Goal: Transaction & Acquisition: Book appointment/travel/reservation

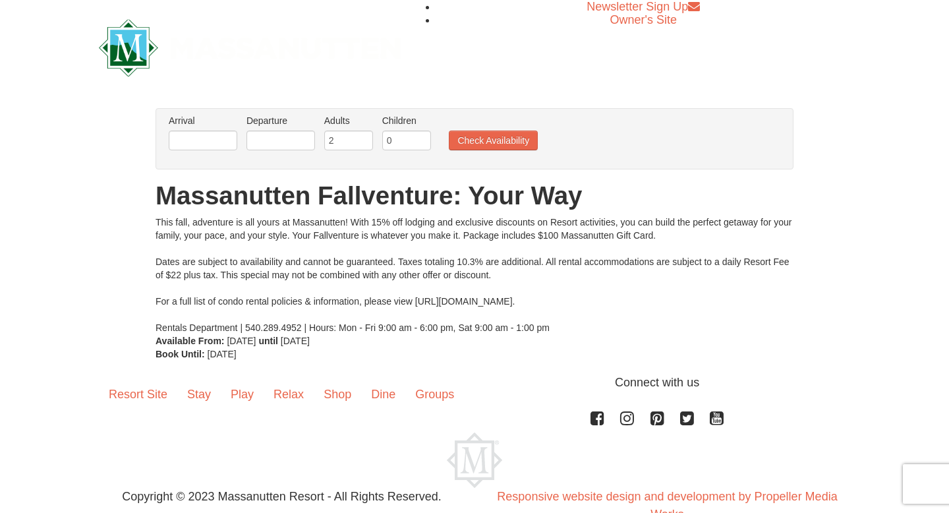
click at [189, 125] on label "Arrival Please format dates MM/DD/YYYY Please format dates MM/DD/YYYY" at bounding box center [203, 120] width 69 height 13
click at [192, 131] on input "text" at bounding box center [203, 141] width 69 height 20
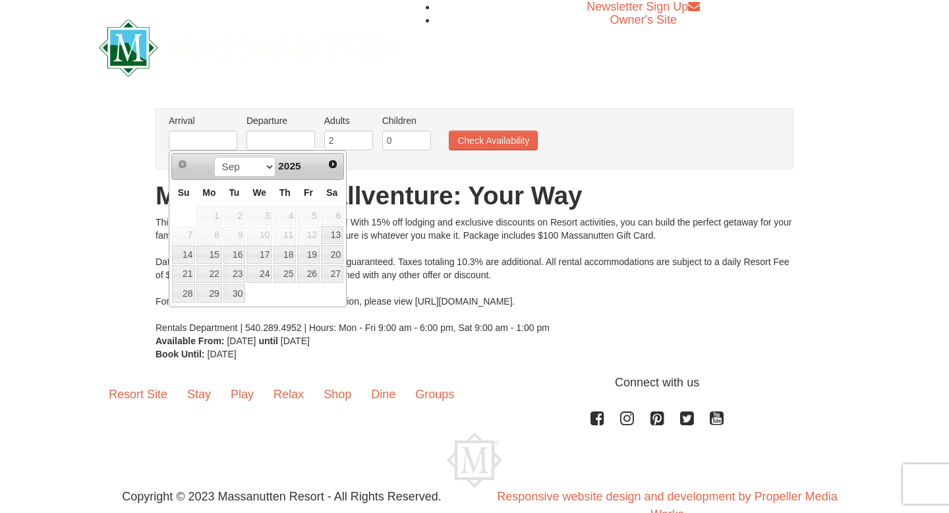
click at [328, 161] on span "Next" at bounding box center [333, 164] width 11 height 11
click at [217, 256] on link "13" at bounding box center [208, 254] width 25 height 18
type input "[DATE]"
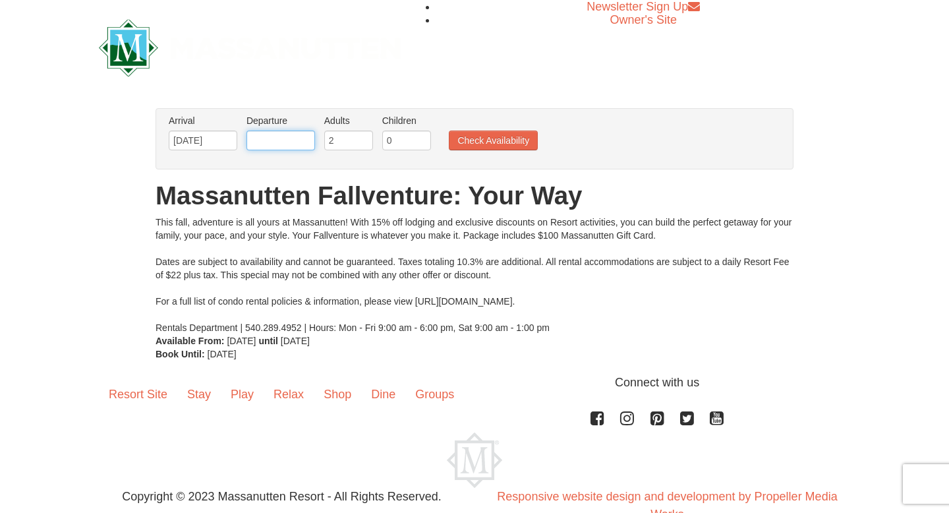
click at [287, 138] on input "text" at bounding box center [281, 141] width 69 height 20
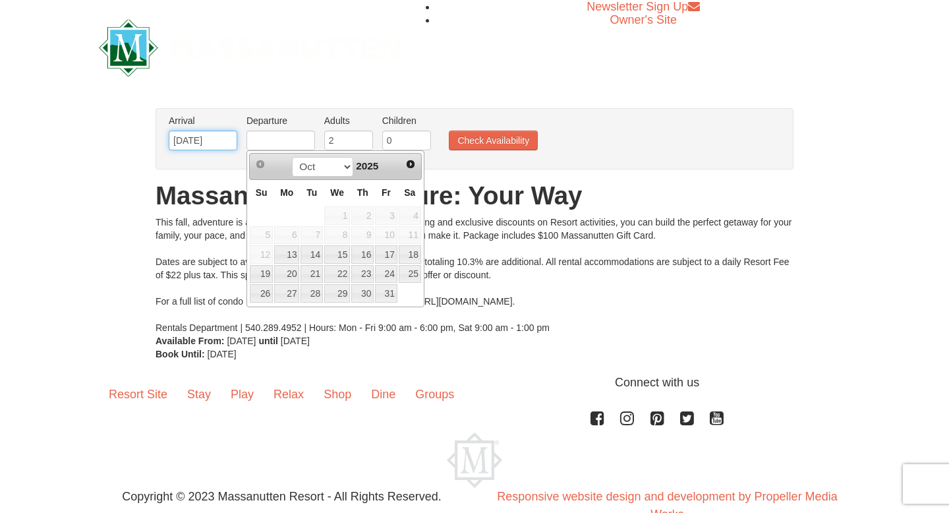
click at [183, 142] on input "[DATE]" at bounding box center [203, 141] width 69 height 20
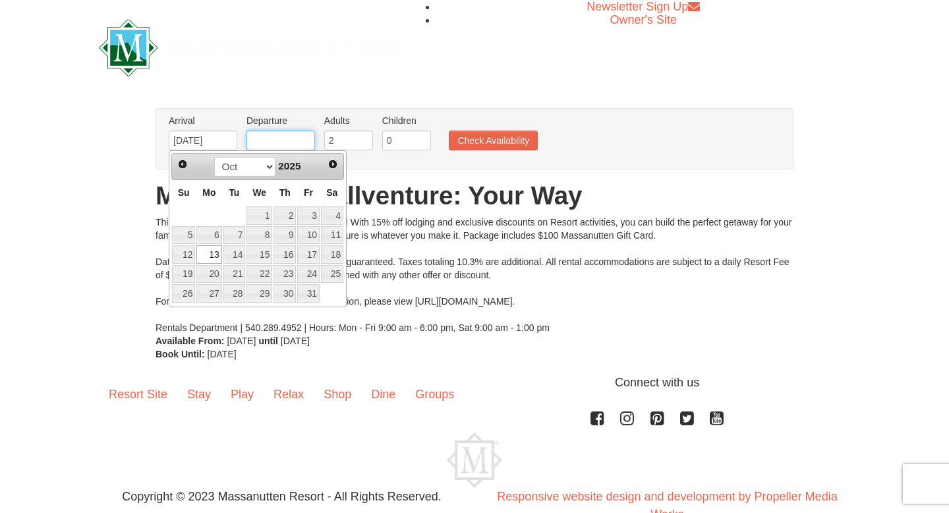
click at [258, 138] on input "text" at bounding box center [281, 141] width 69 height 20
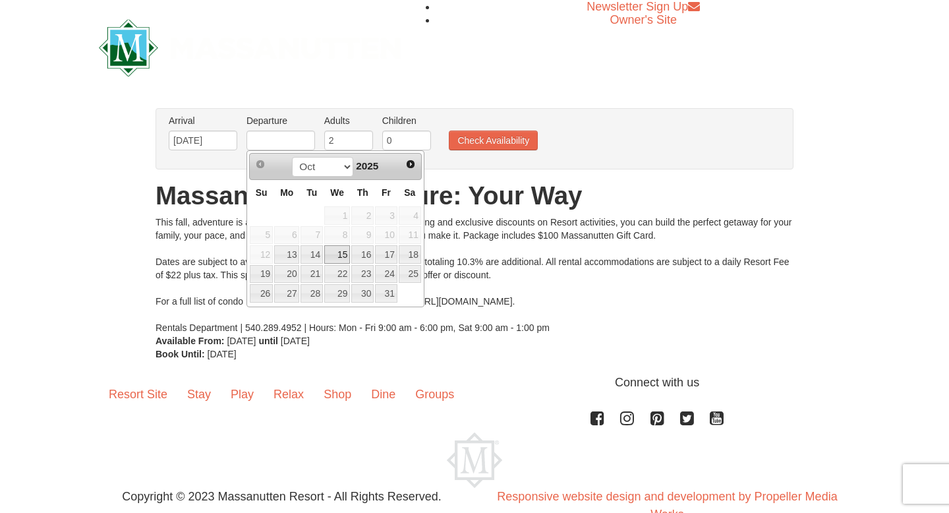
click at [343, 252] on link "15" at bounding box center [337, 254] width 26 height 18
type input "[DATE]"
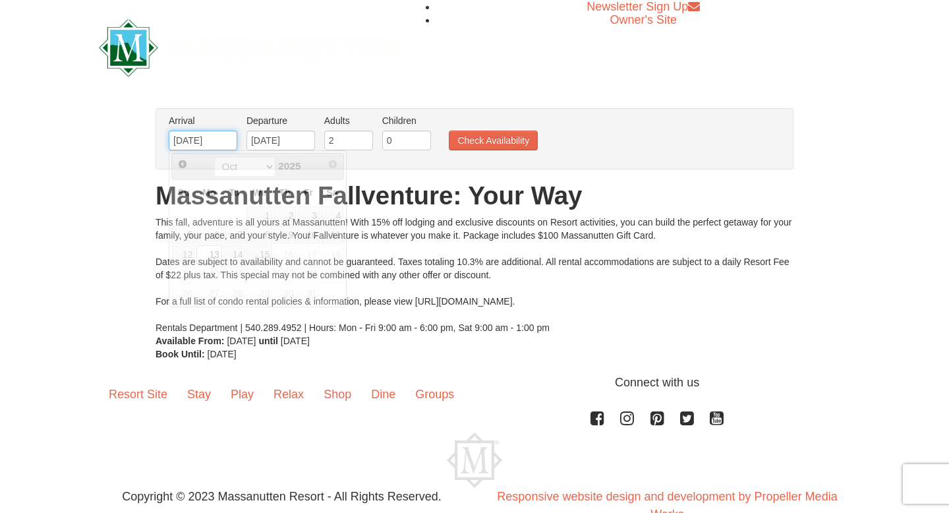
click at [192, 132] on input "[DATE]" at bounding box center [203, 141] width 69 height 20
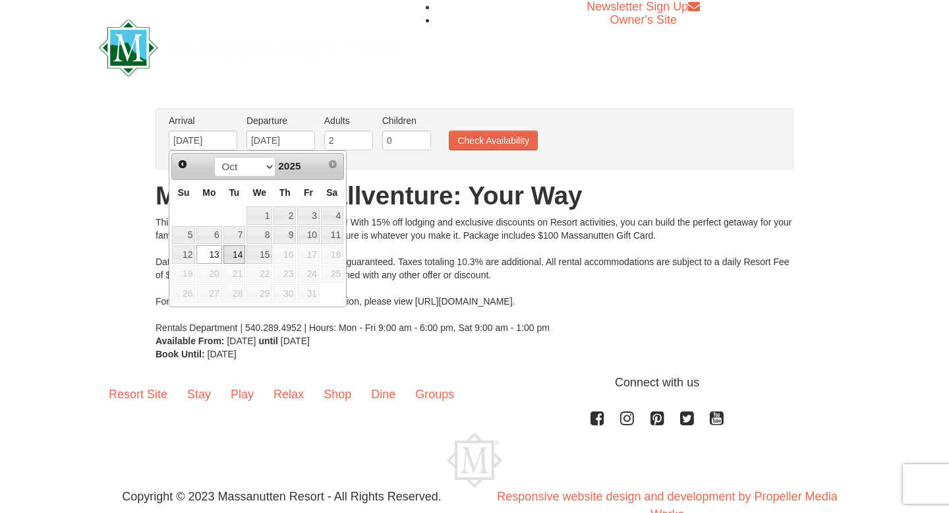
click at [231, 258] on link "14" at bounding box center [234, 254] width 22 height 18
type input "[DATE]"
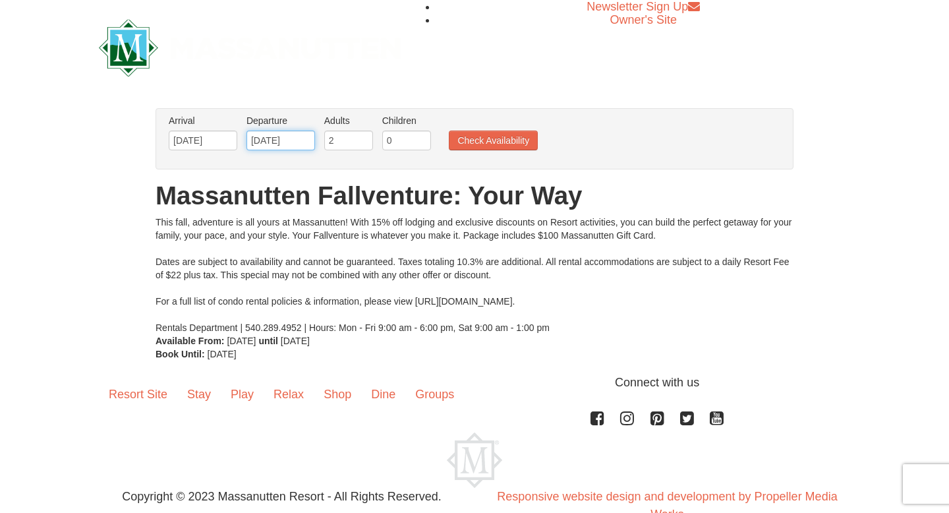
click at [266, 142] on input "[DATE]" at bounding box center [281, 141] width 69 height 20
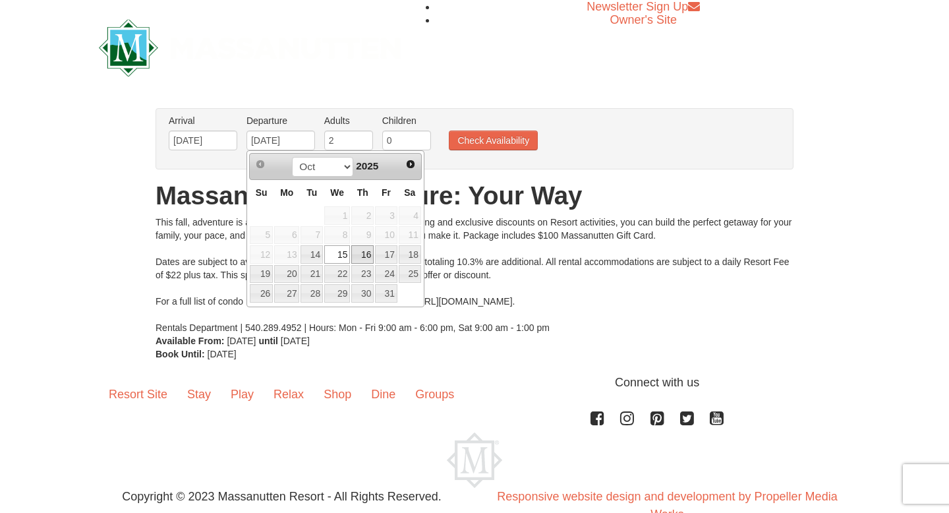
click at [361, 251] on link "16" at bounding box center [362, 254] width 22 height 18
type input "[DATE]"
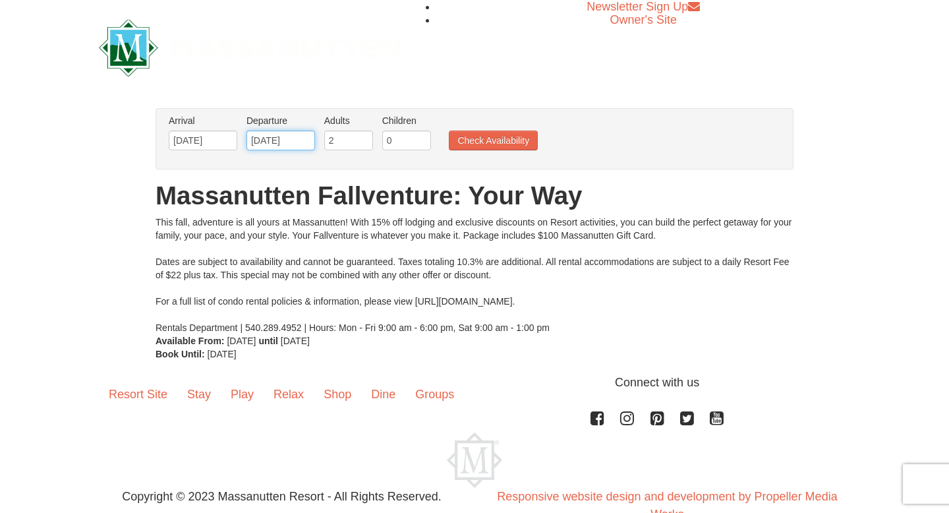
click at [260, 142] on input "[DATE]" at bounding box center [281, 141] width 69 height 20
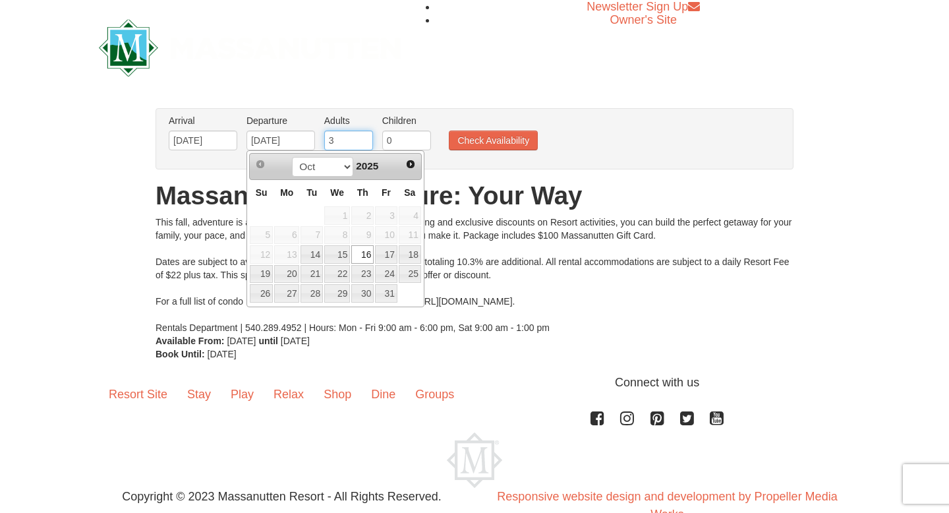
type input "3"
click at [365, 136] on input "3" at bounding box center [348, 141] width 49 height 20
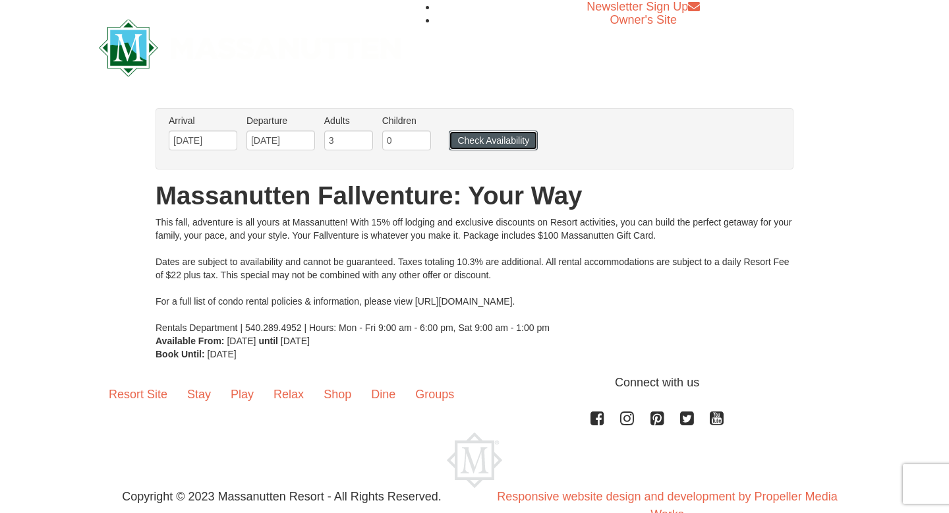
click at [463, 138] on button "Check Availability" at bounding box center [493, 141] width 89 height 20
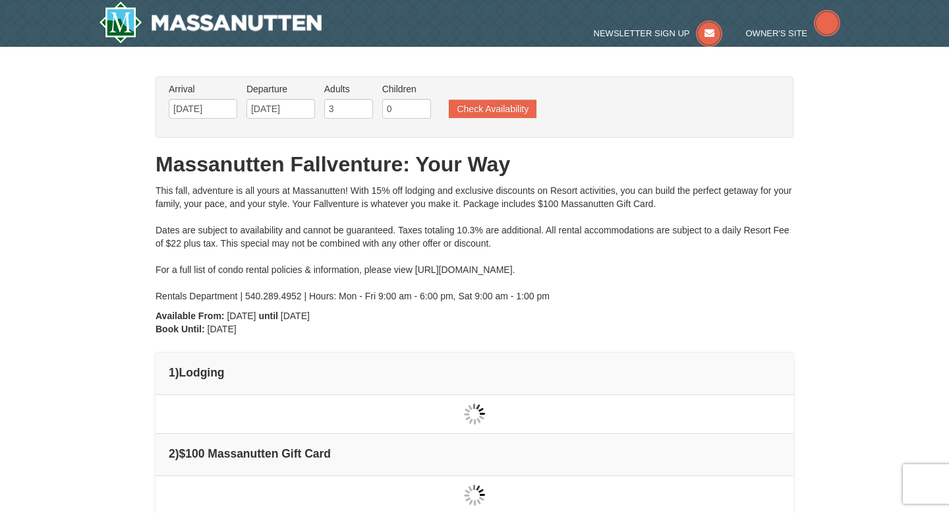
type input "[DATE]"
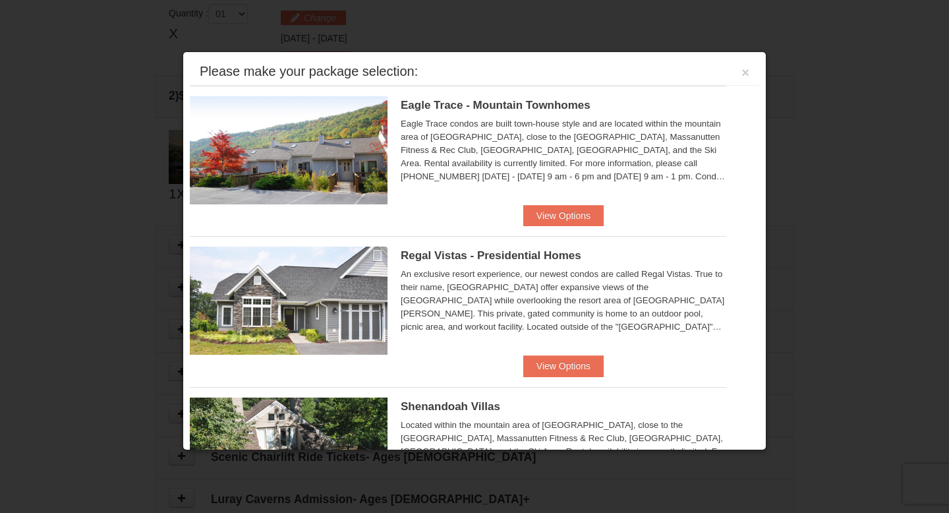
scroll to position [403, 0]
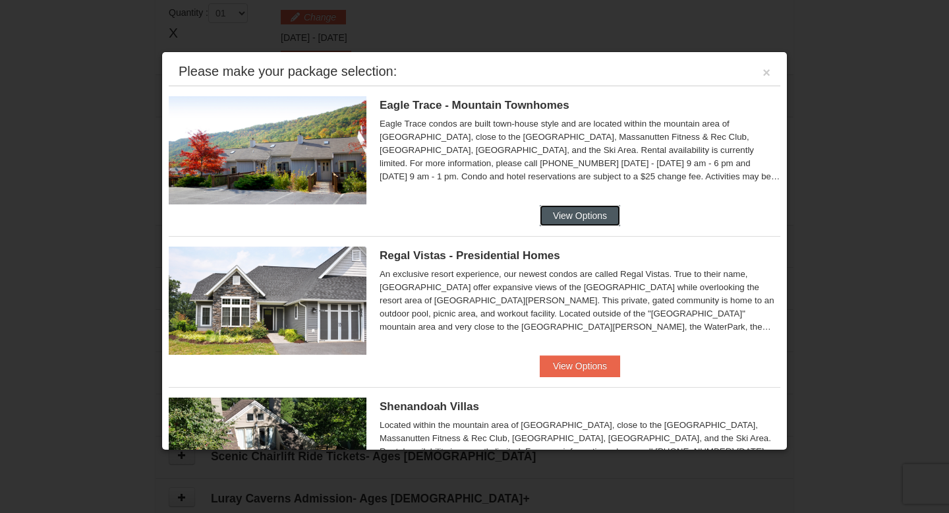
click at [554, 210] on button "View Options" at bounding box center [580, 215] width 80 height 21
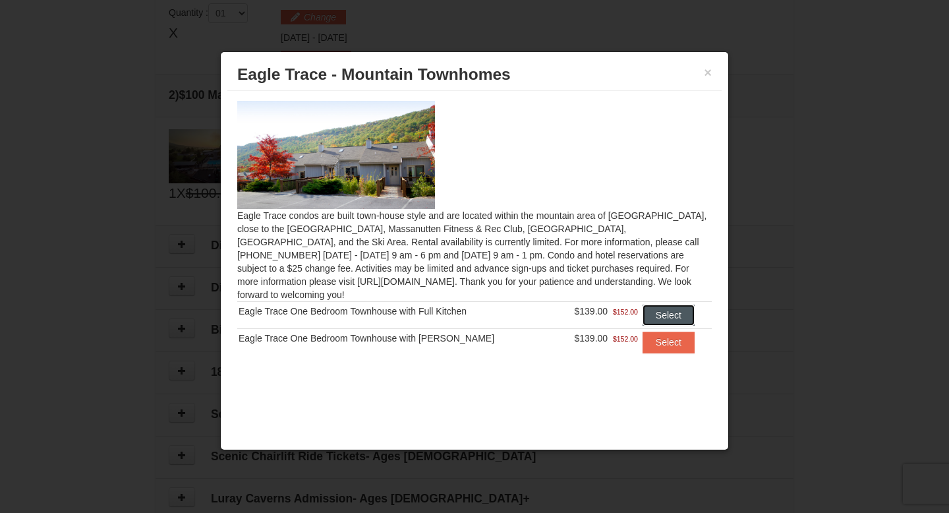
click at [660, 305] on button "Select" at bounding box center [669, 315] width 52 height 21
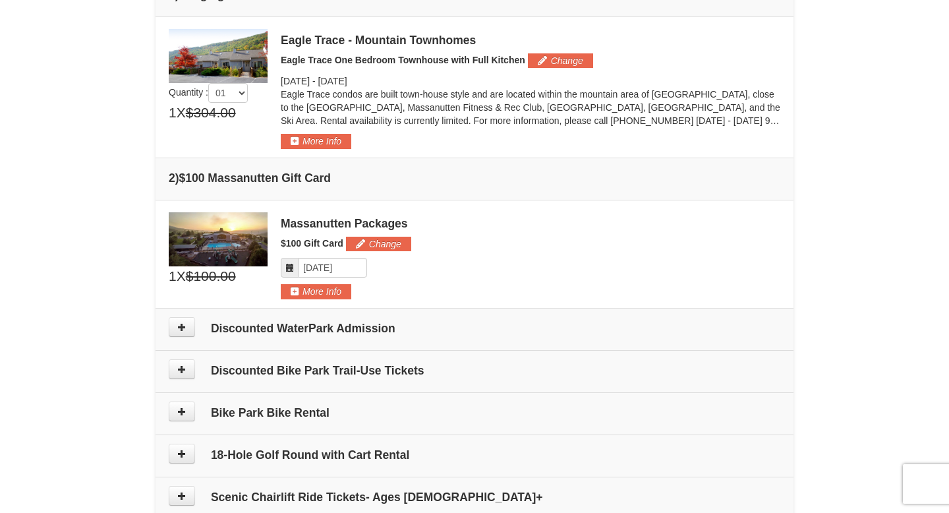
scroll to position [379, 0]
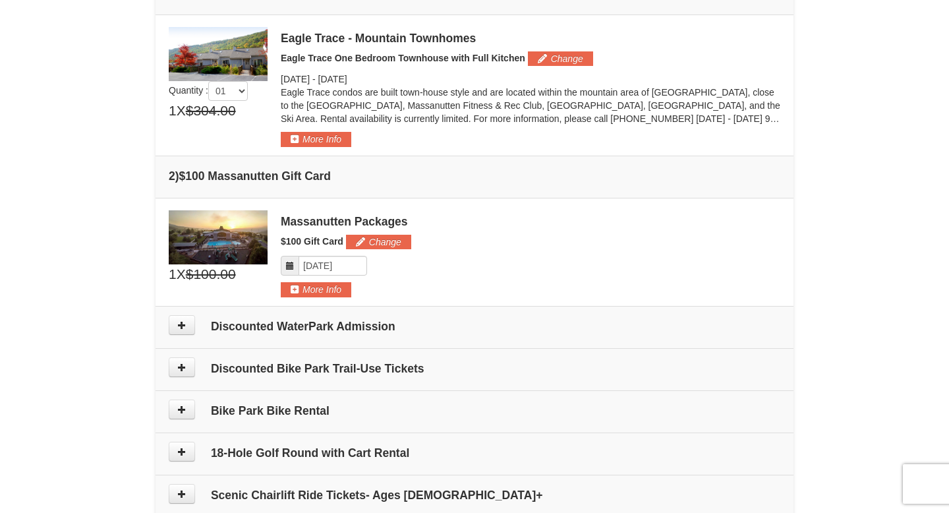
click at [190, 313] on td "Discounted WaterPark Admission" at bounding box center [475, 327] width 638 height 42
click at [182, 317] on button at bounding box center [182, 325] width 26 height 20
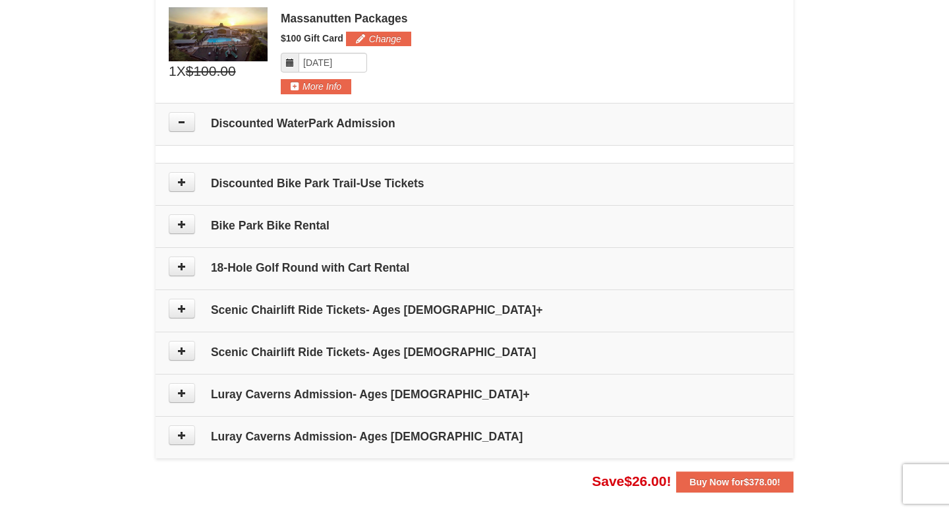
scroll to position [579, 0]
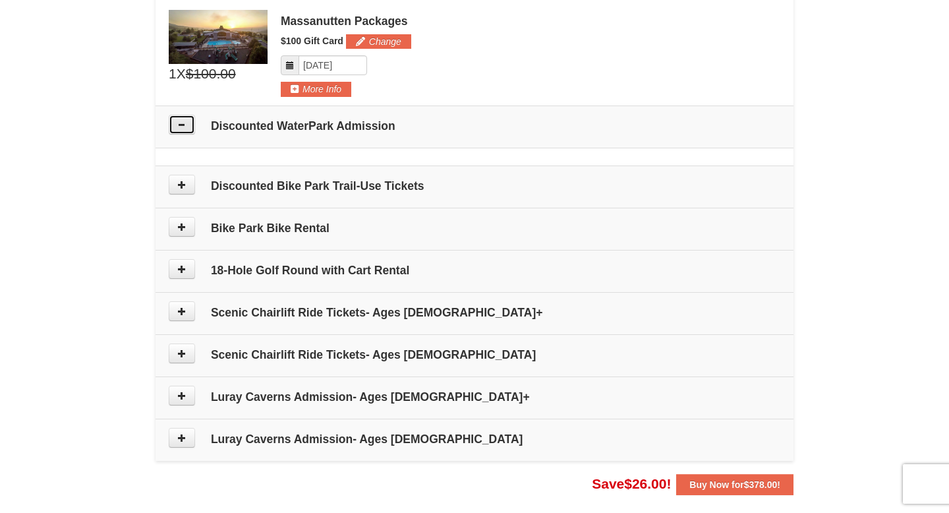
click at [175, 125] on button at bounding box center [182, 125] width 26 height 20
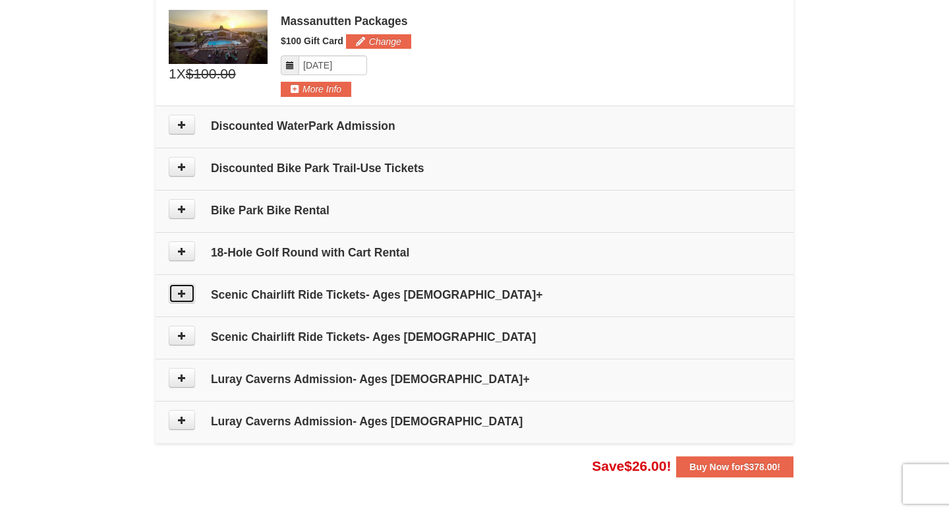
click at [178, 294] on icon at bounding box center [181, 293] width 9 height 9
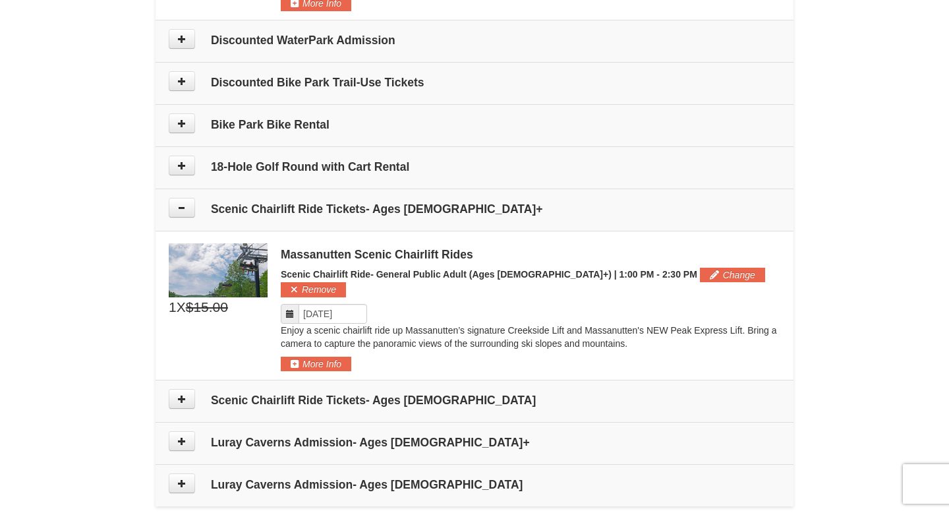
scroll to position [660, 0]
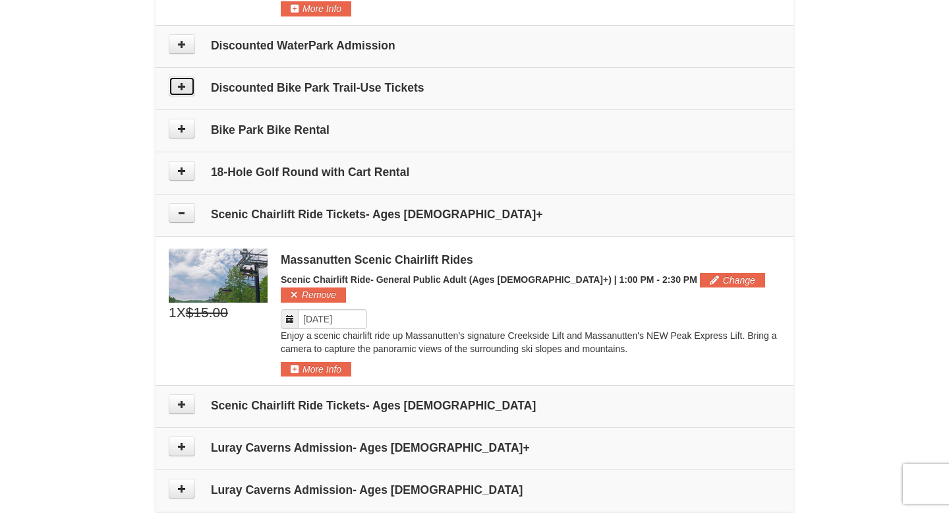
click at [179, 88] on icon at bounding box center [181, 86] width 9 height 9
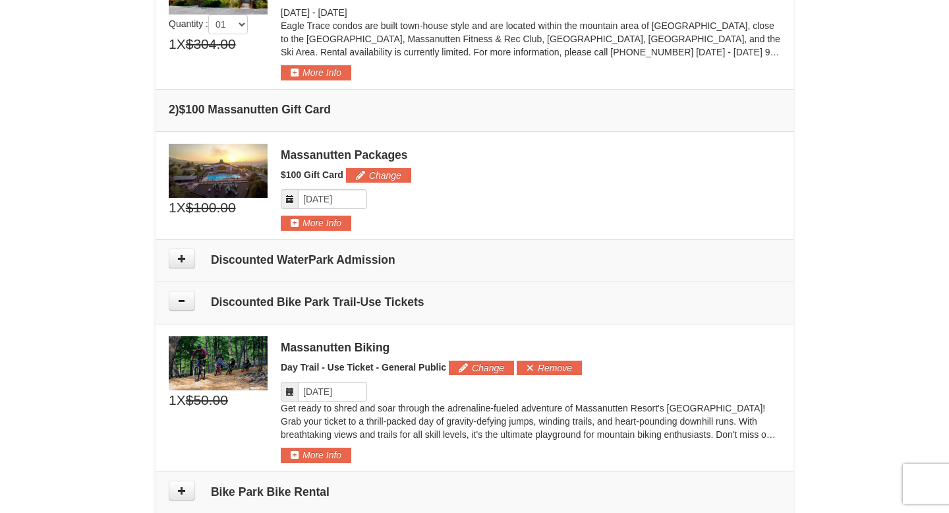
scroll to position [565, 0]
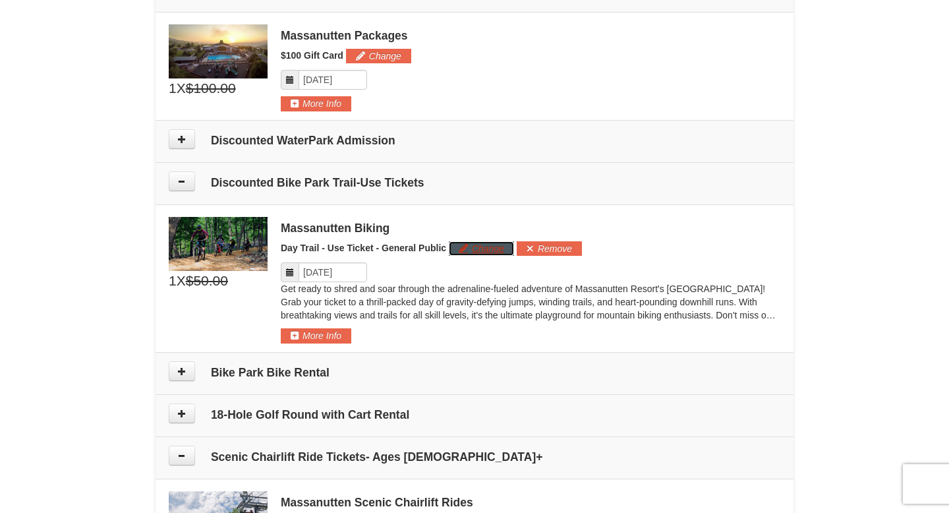
click at [464, 250] on button "Change" at bounding box center [481, 248] width 65 height 15
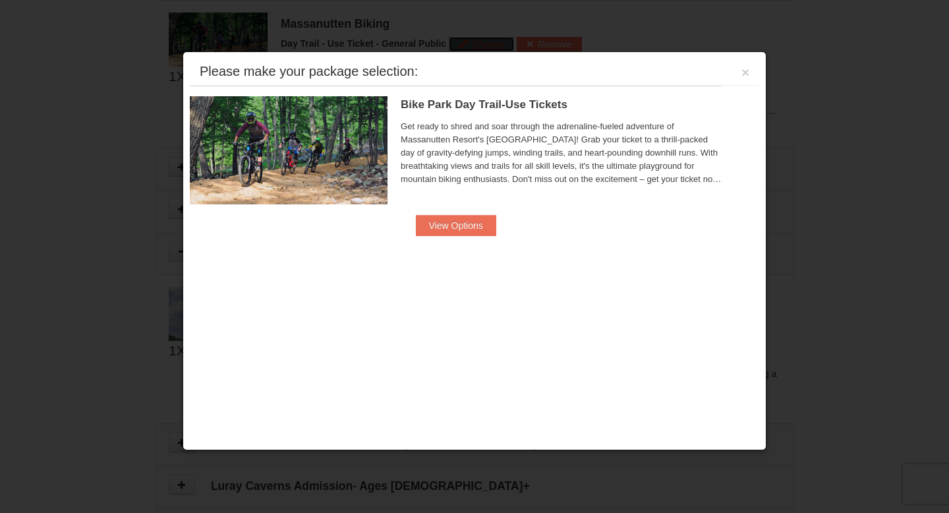
scroll to position [782, 0]
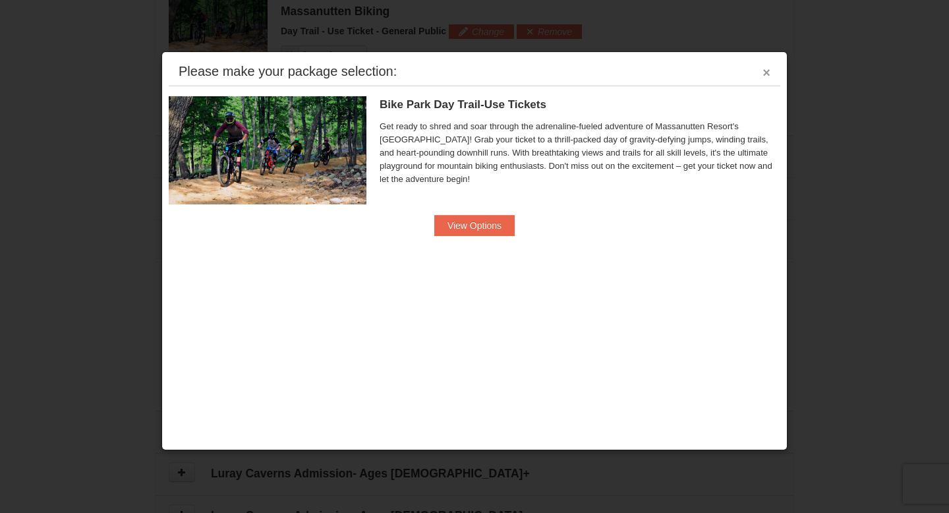
click at [767, 73] on button "×" at bounding box center [767, 72] width 8 height 13
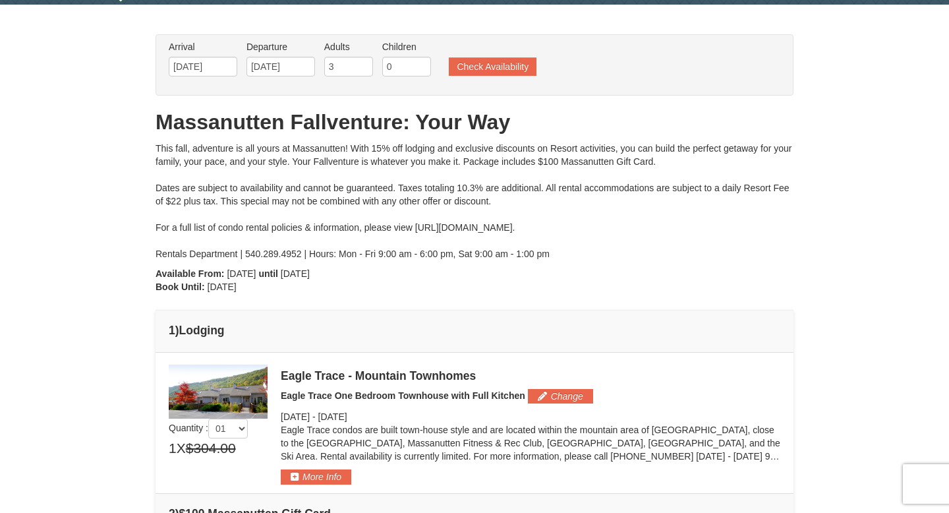
scroll to position [0, 0]
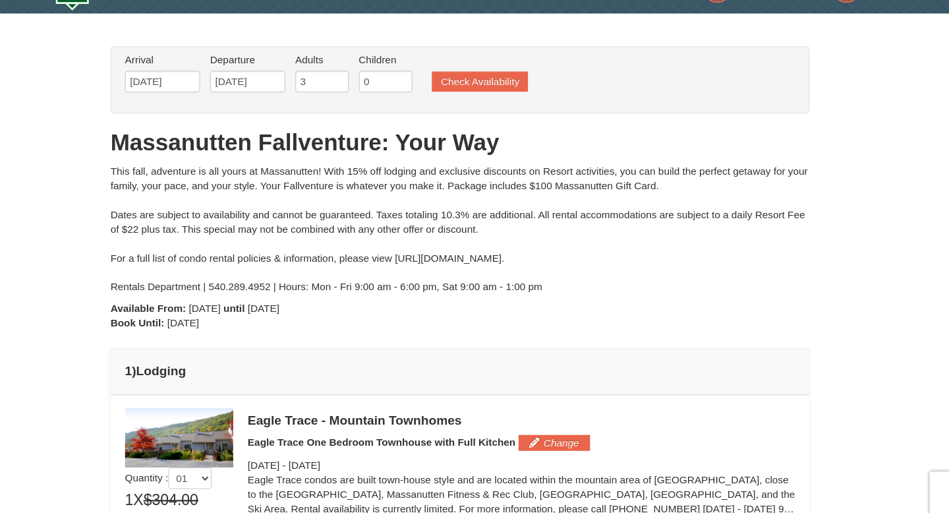
click at [586, 200] on div "This fall, adventure is all yours at Massanutten! With 15% off lodging and excl…" at bounding box center [475, 242] width 638 height 119
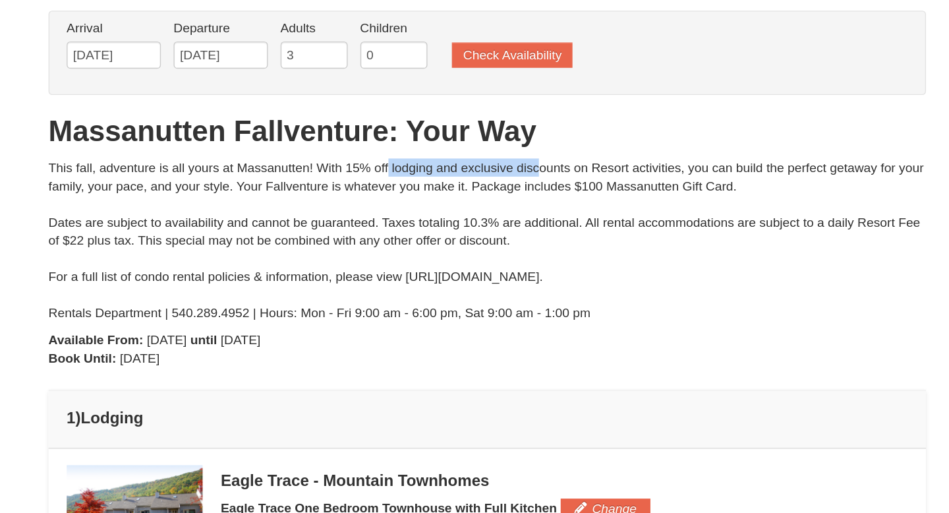
drag, startPoint x: 364, startPoint y: 190, endPoint x: 481, endPoint y: 188, distance: 116.7
click at [481, 188] on div "This fall, adventure is all yours at Massanutten! With 15% off lodging and excl…" at bounding box center [475, 242] width 638 height 119
drag, startPoint x: 510, startPoint y: 186, endPoint x: 631, endPoint y: 182, distance: 122.0
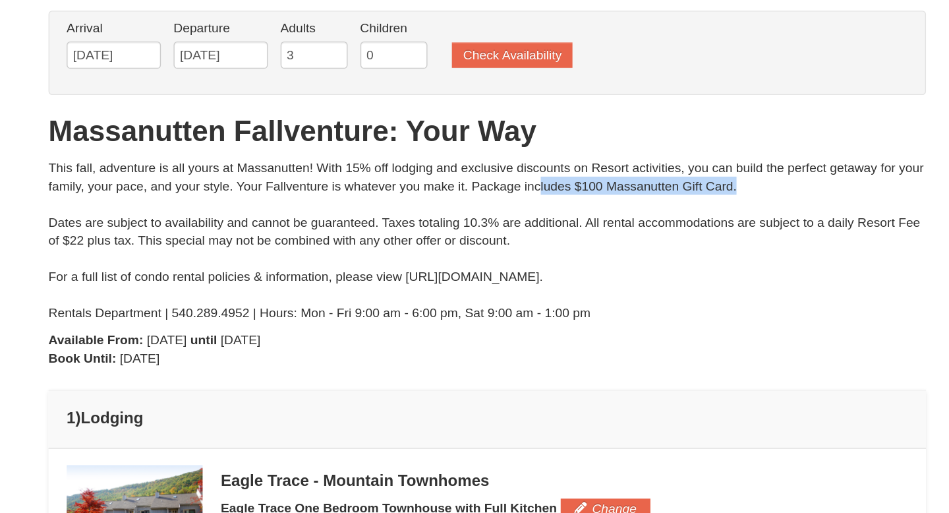
drag, startPoint x: 473, startPoint y: 204, endPoint x: 622, endPoint y: 198, distance: 148.4
click at [622, 198] on div "This fall, adventure is all yours at Massanutten! With 15% off lodging and excl…" at bounding box center [475, 242] width 638 height 119
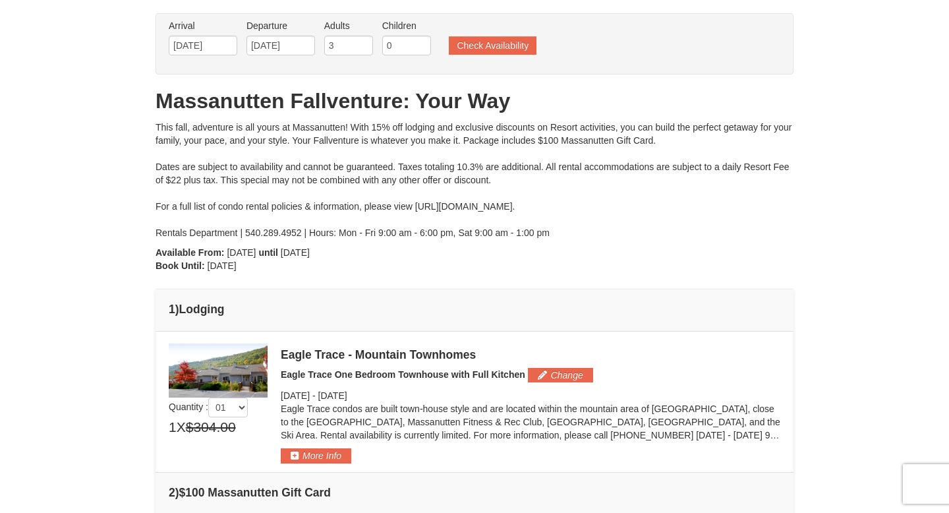
click at [599, 237] on div "This fall, adventure is all yours at Massanutten! With 15% off lodging and excl…" at bounding box center [475, 180] width 638 height 119
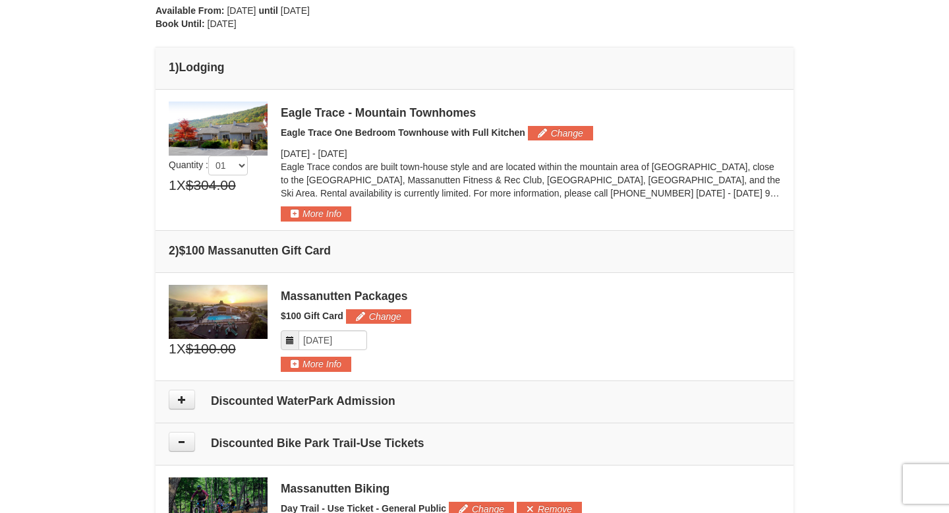
scroll to position [318, 0]
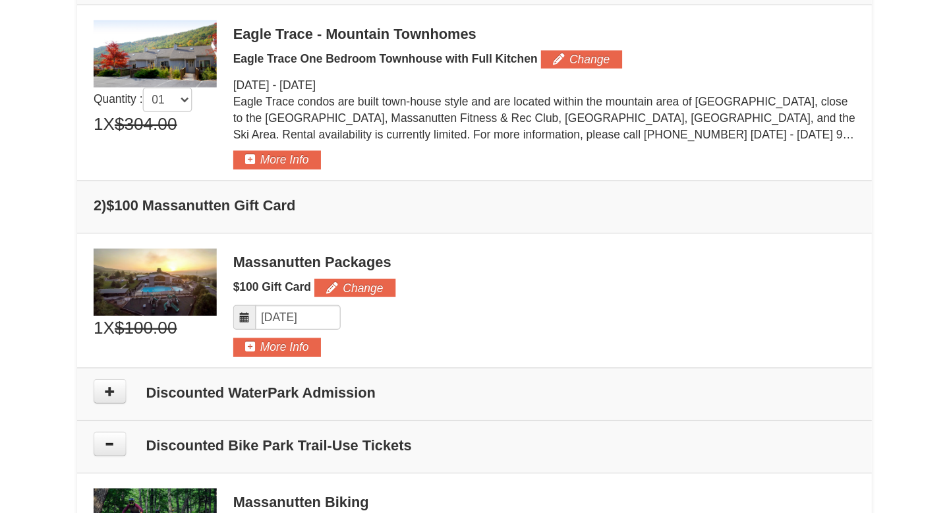
drag, startPoint x: 189, startPoint y: 174, endPoint x: 221, endPoint y: 174, distance: 32.3
click at [218, 174] on div "1 X $304.00" at bounding box center [218, 172] width 99 height 20
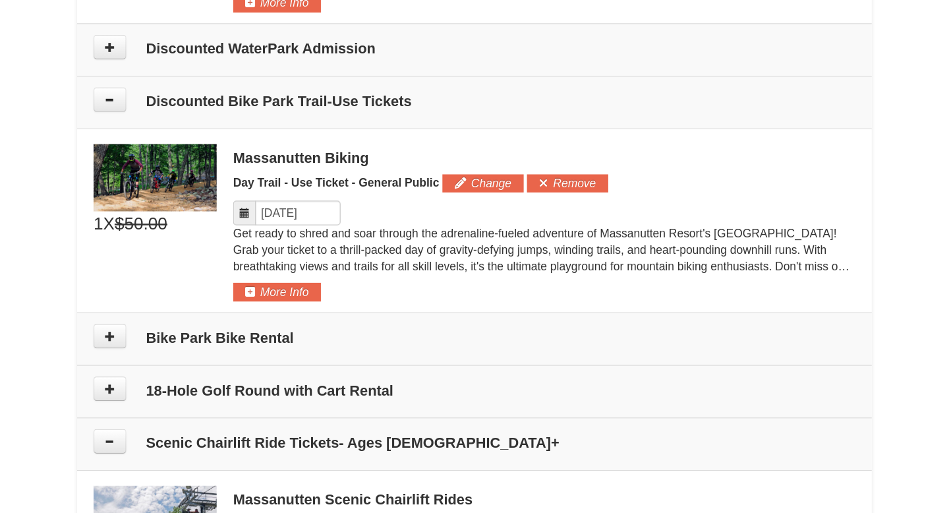
scroll to position [565, 0]
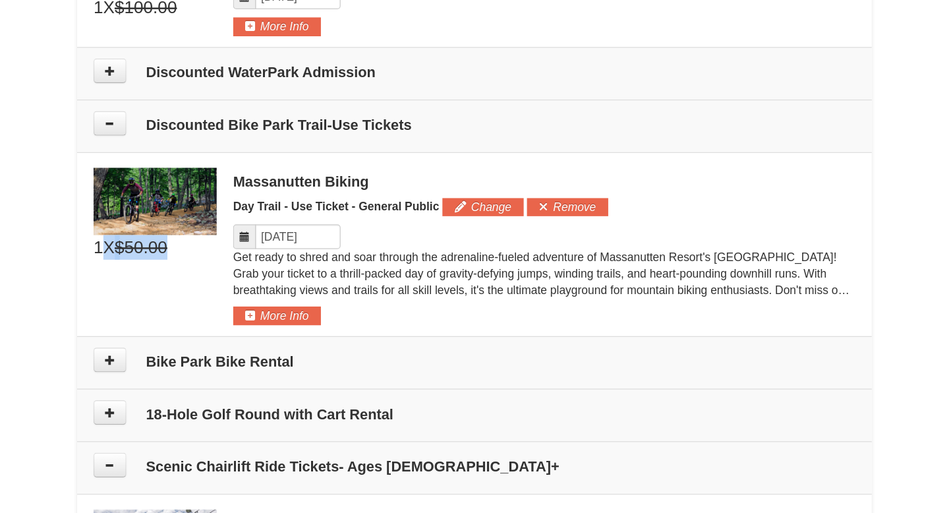
drag, startPoint x: 175, startPoint y: 278, endPoint x: 233, endPoint y: 277, distance: 58.0
click at [234, 277] on div "1 X $50.00" at bounding box center [218, 281] width 99 height 20
click at [186, 281] on span "X" at bounding box center [181, 281] width 9 height 20
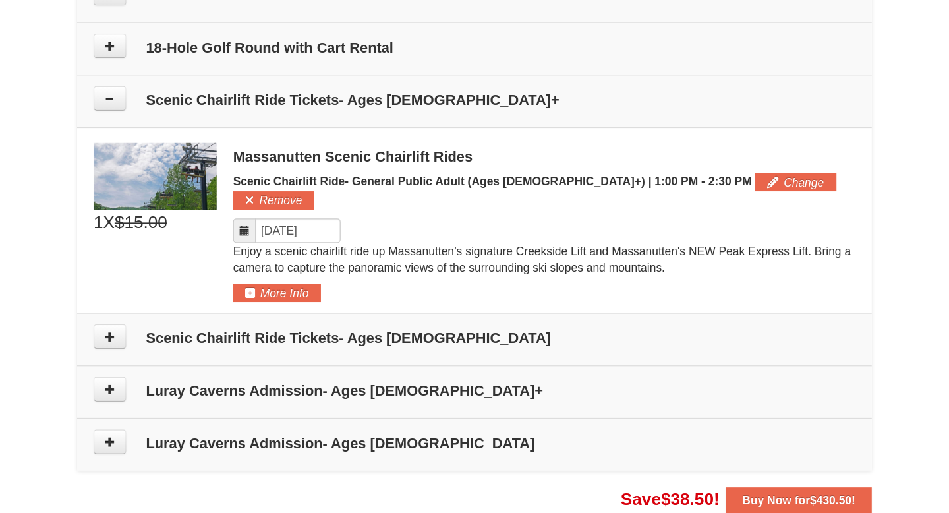
scroll to position [894, 0]
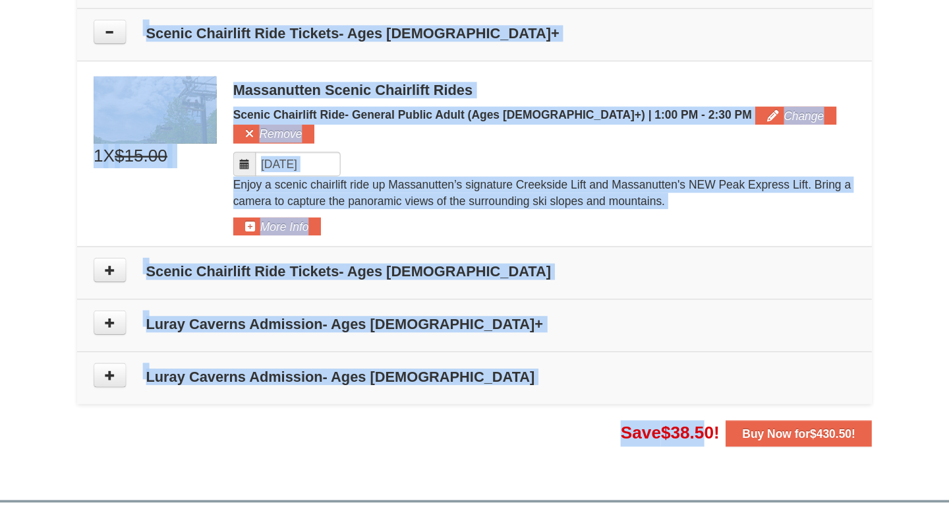
drag, startPoint x: 577, startPoint y: 440, endPoint x: 655, endPoint y: 439, distance: 77.8
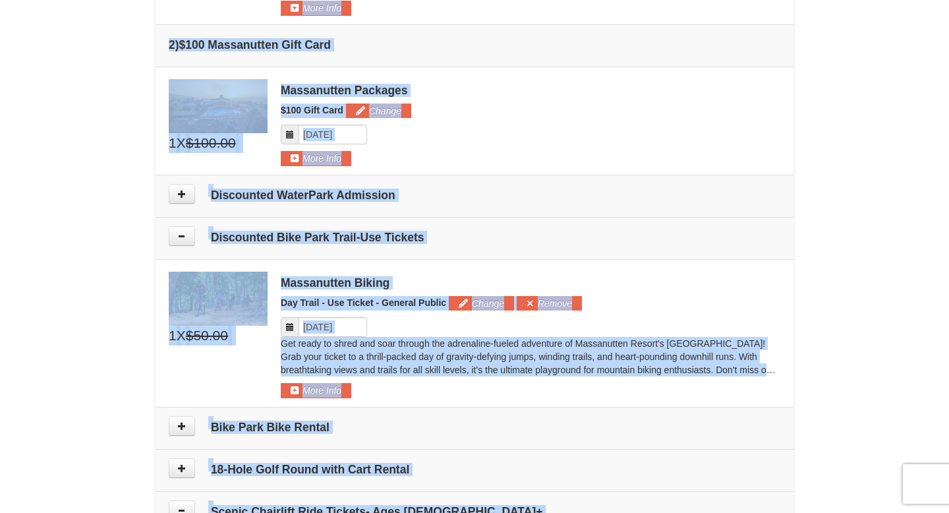
scroll to position [511, 0]
click at [177, 236] on icon at bounding box center [181, 235] width 9 height 9
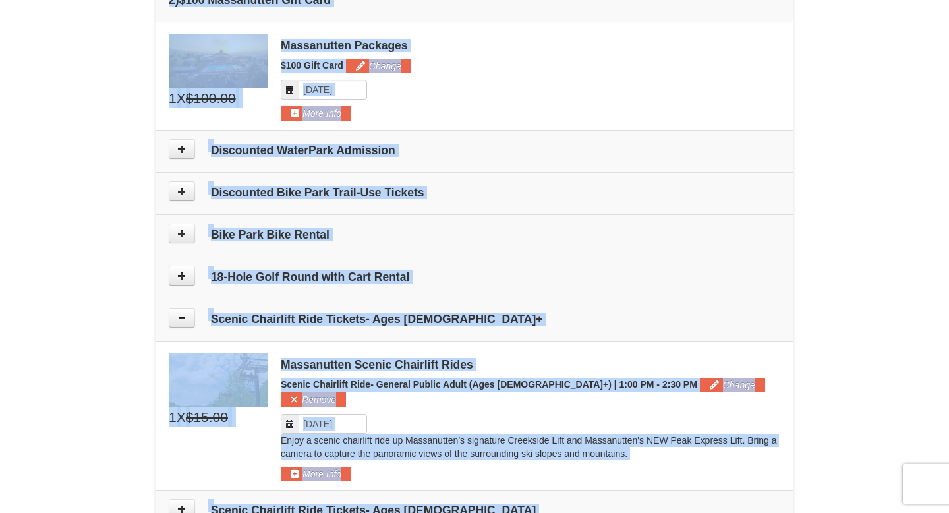
scroll to position [604, 0]
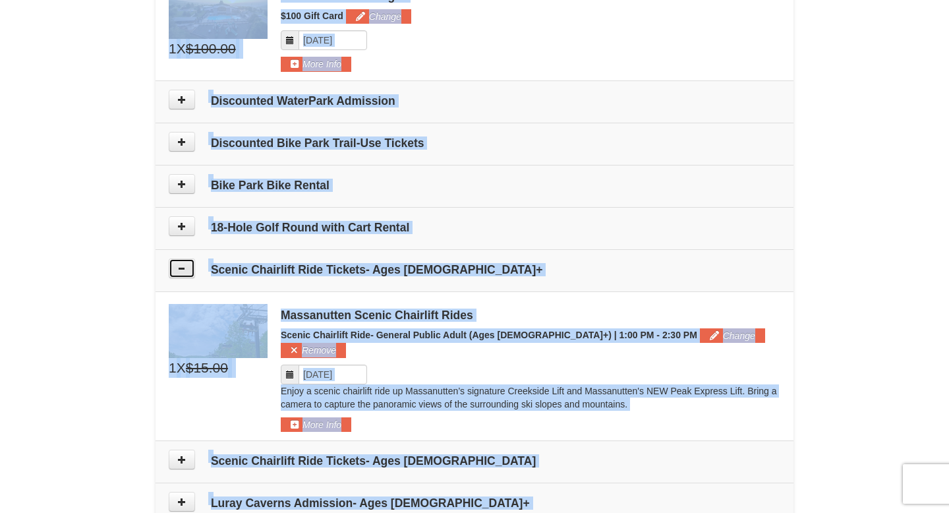
click at [182, 264] on icon at bounding box center [181, 268] width 9 height 9
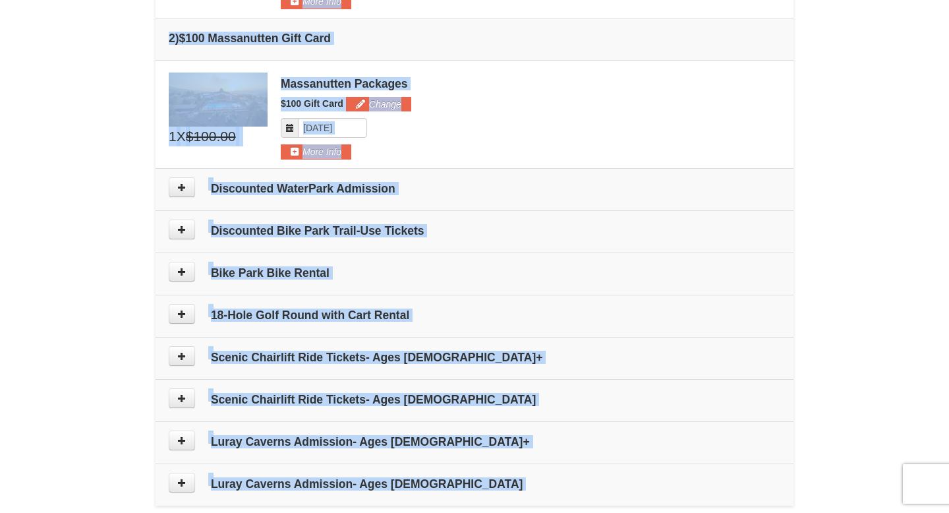
scroll to position [521, 0]
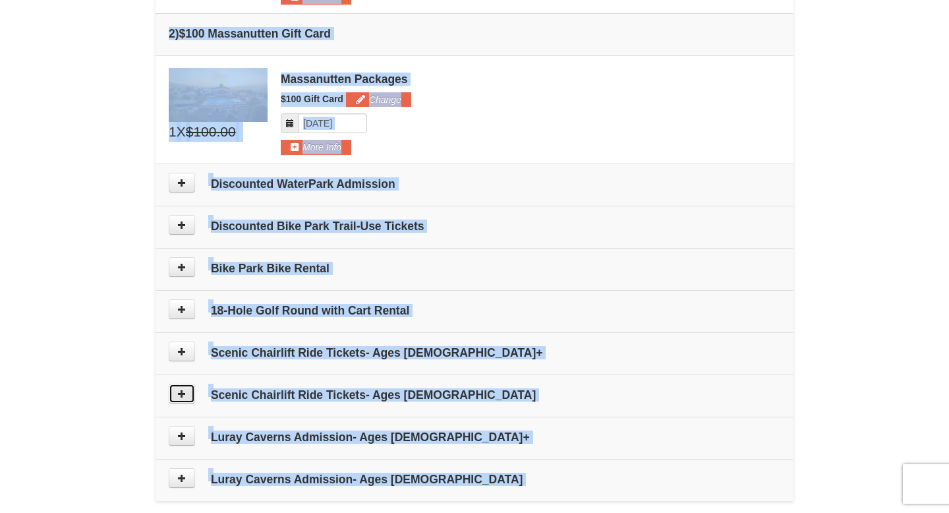
click at [181, 389] on icon at bounding box center [181, 393] width 9 height 9
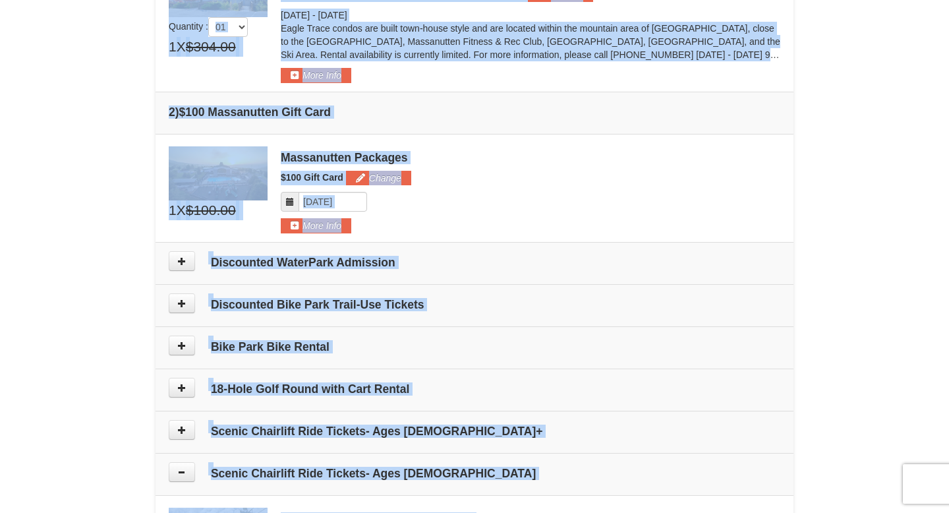
scroll to position [436, 0]
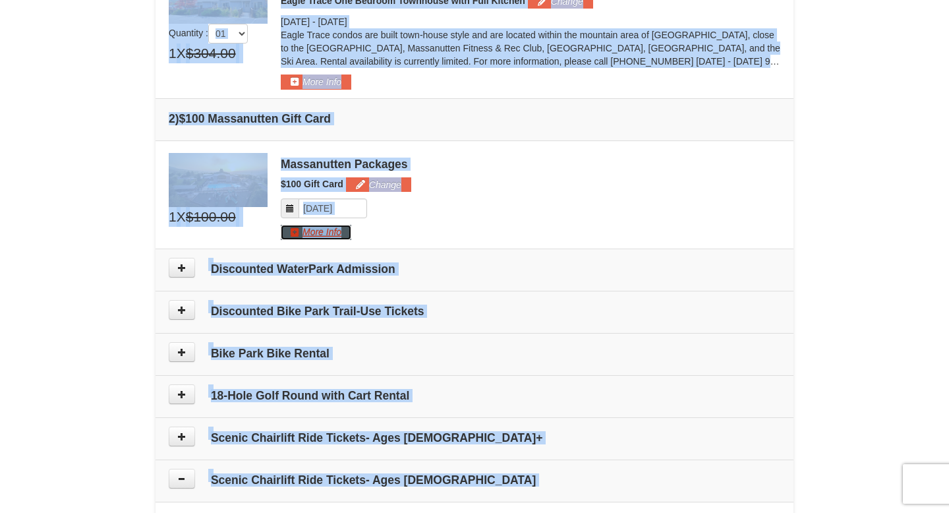
click at [287, 226] on button "More Info" at bounding box center [316, 232] width 71 height 15
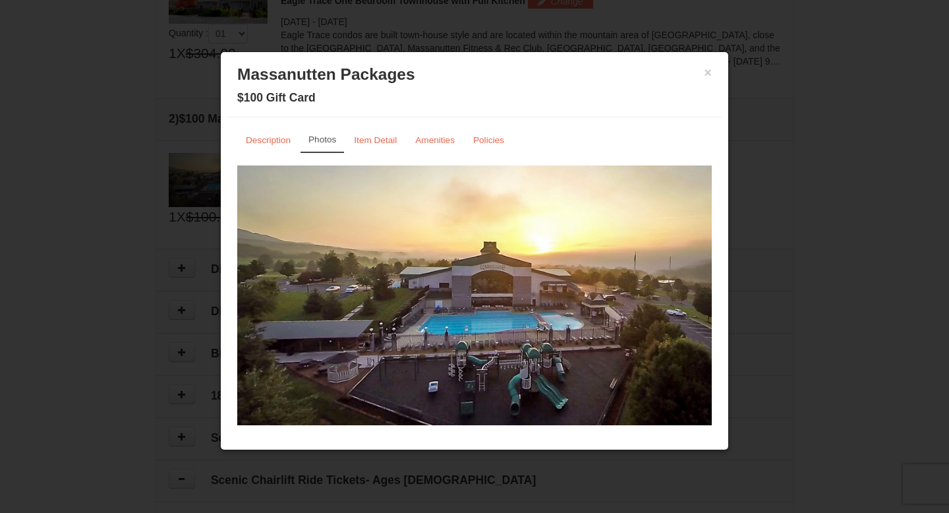
click at [202, 186] on div at bounding box center [474, 256] width 949 height 513
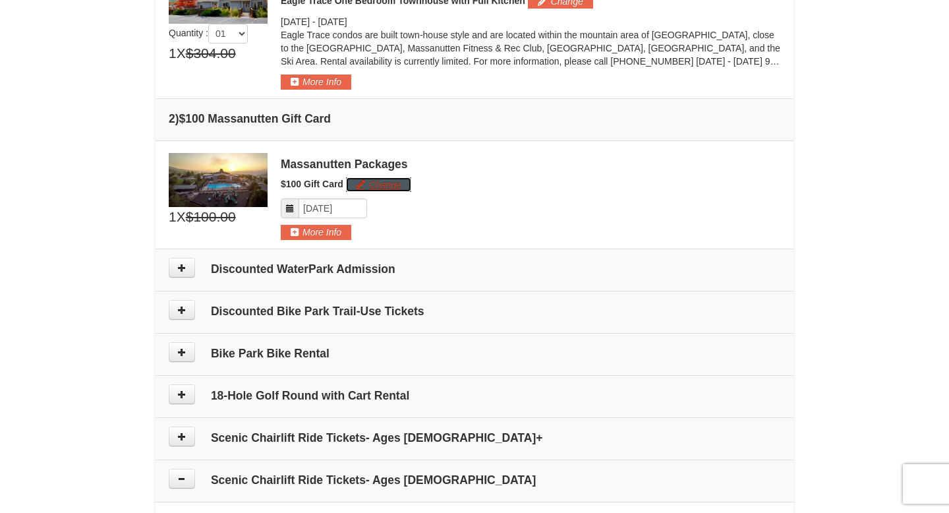
click at [365, 183] on button "Change" at bounding box center [378, 184] width 65 height 15
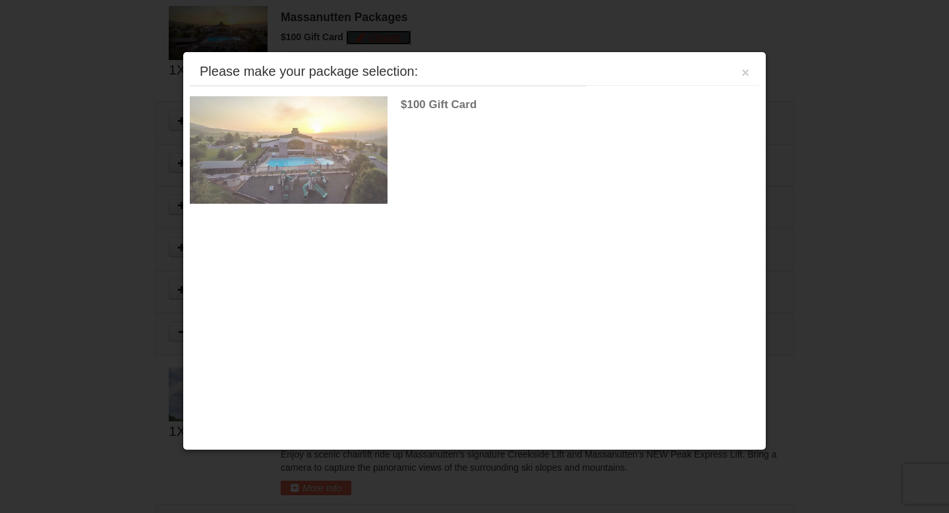
scroll to position [589, 0]
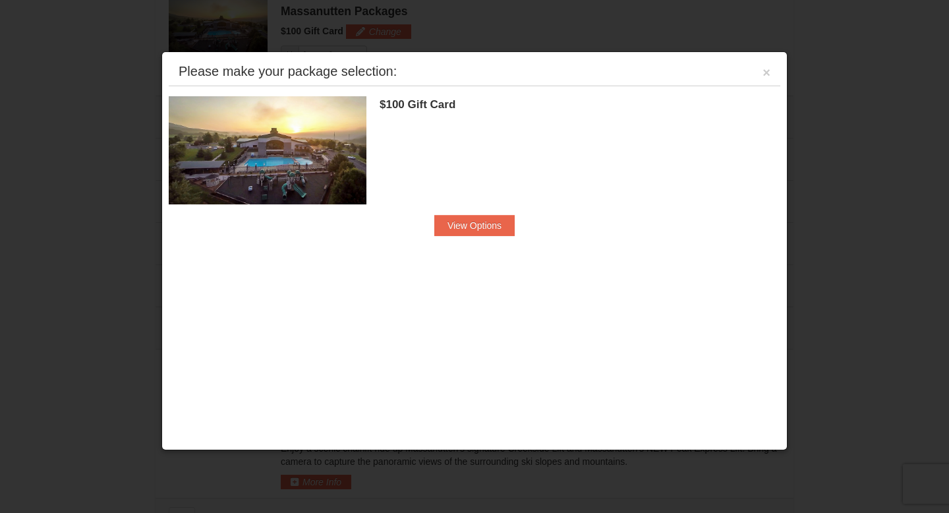
click at [87, 163] on div at bounding box center [474, 256] width 949 height 513
click at [91, 163] on div at bounding box center [474, 256] width 949 height 513
click at [769, 68] on button "×" at bounding box center [767, 72] width 8 height 13
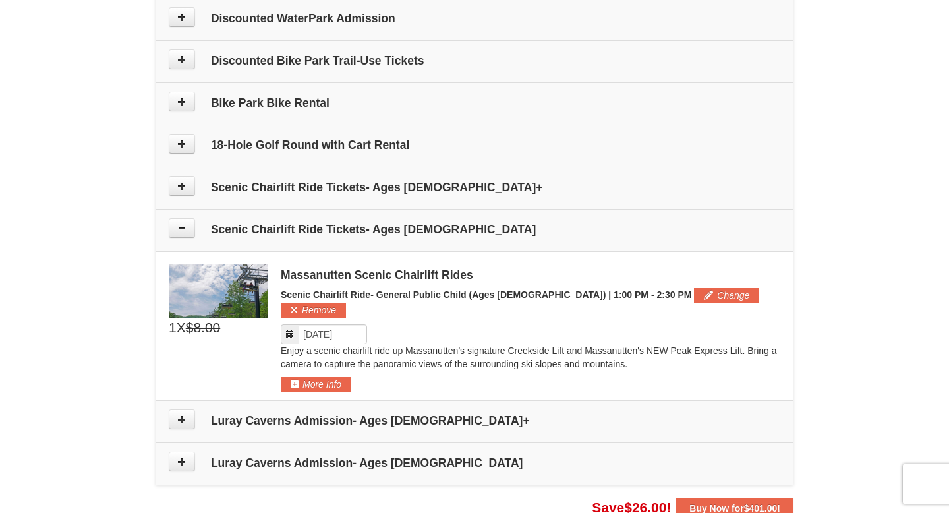
scroll to position [695, 0]
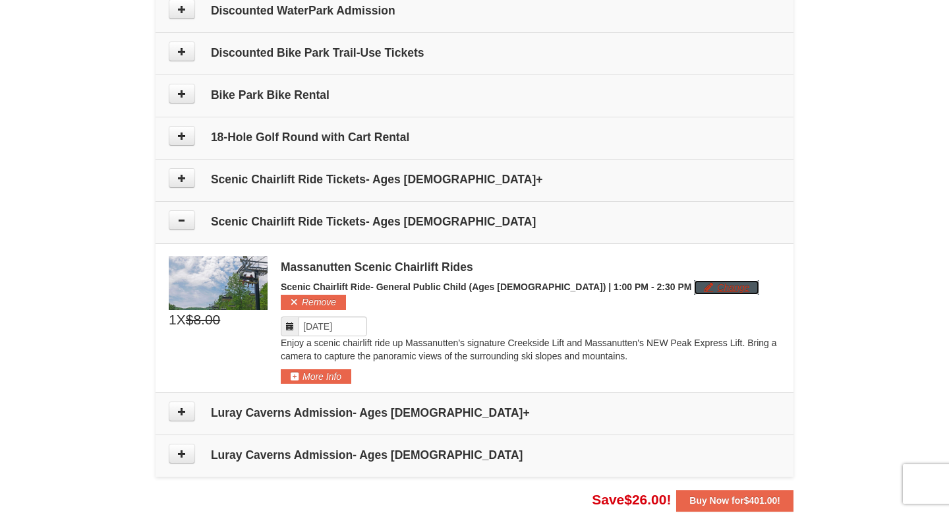
click at [694, 285] on button "Change" at bounding box center [726, 287] width 65 height 15
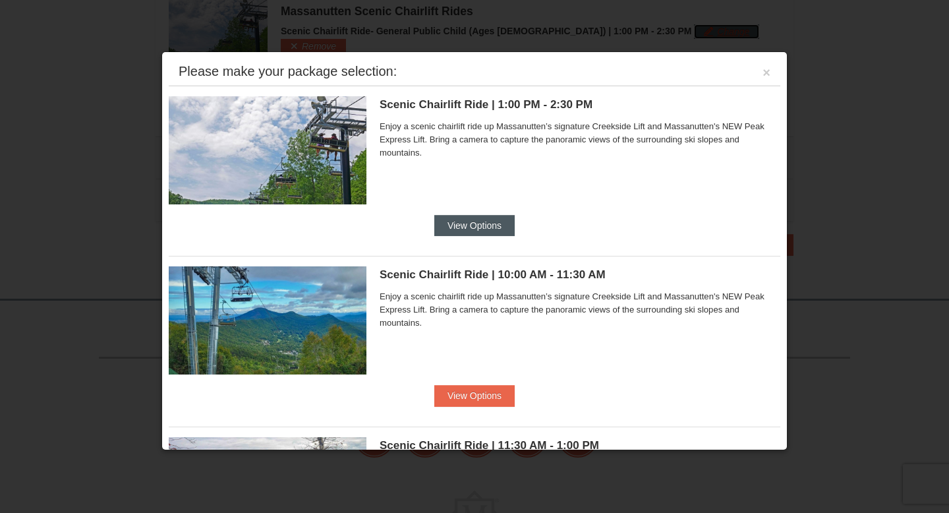
scroll to position [4, 0]
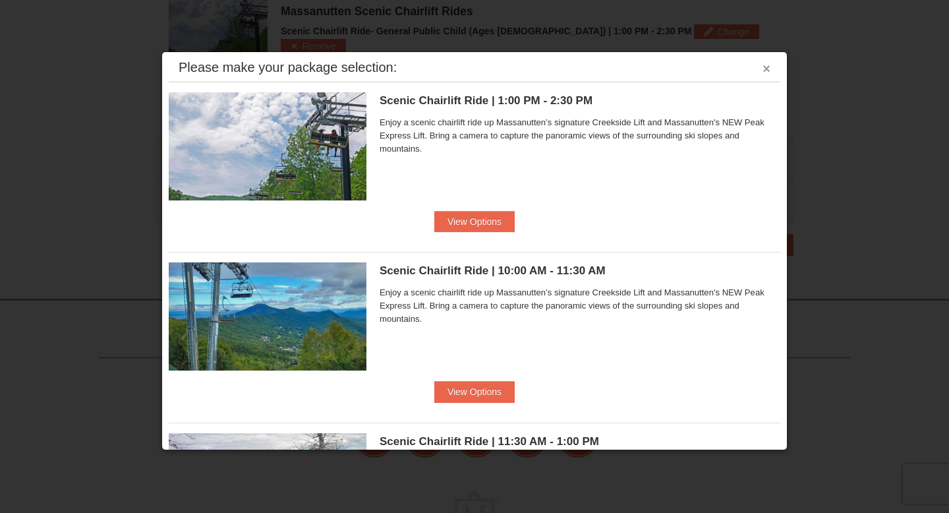
click at [768, 73] on button "×" at bounding box center [767, 68] width 8 height 13
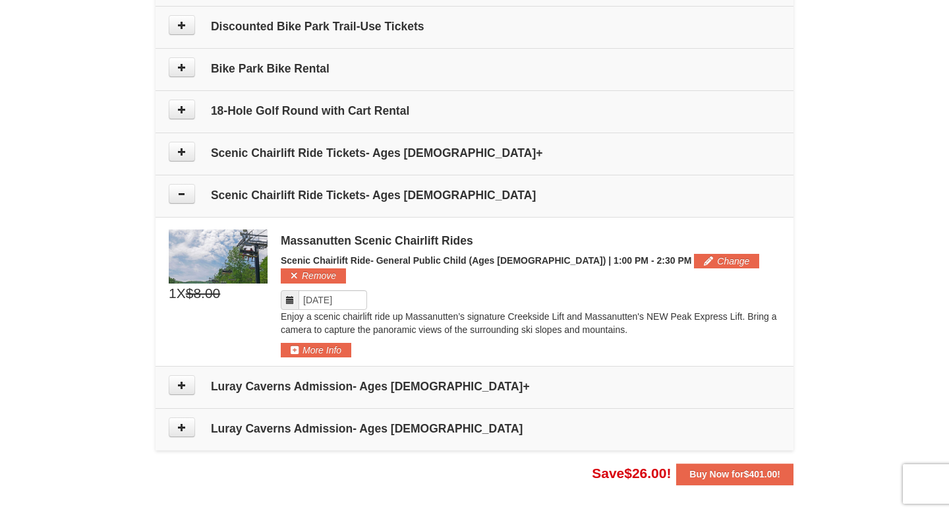
scroll to position [763, 0]
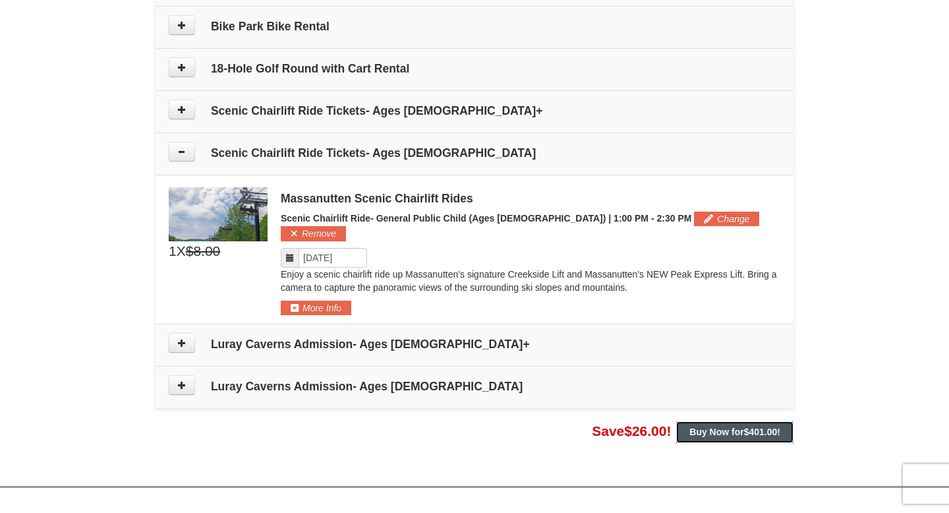
click at [705, 426] on strong "Buy Now for $401.00 !" at bounding box center [734, 431] width 91 height 11
click at [704, 417] on body "Browser Not Supported We notice you are using a browser which will not provide …" at bounding box center [474, 19] width 949 height 1565
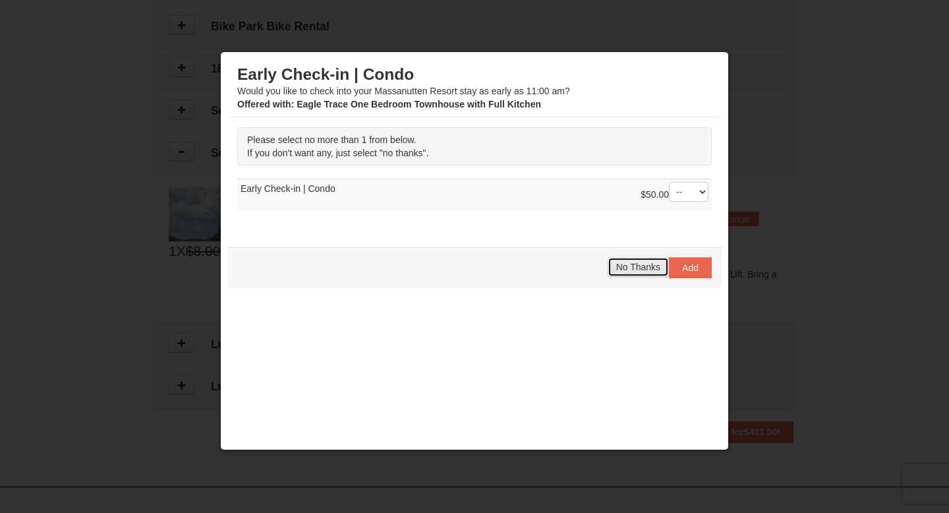
click at [635, 268] on span "No Thanks" at bounding box center [638, 267] width 44 height 11
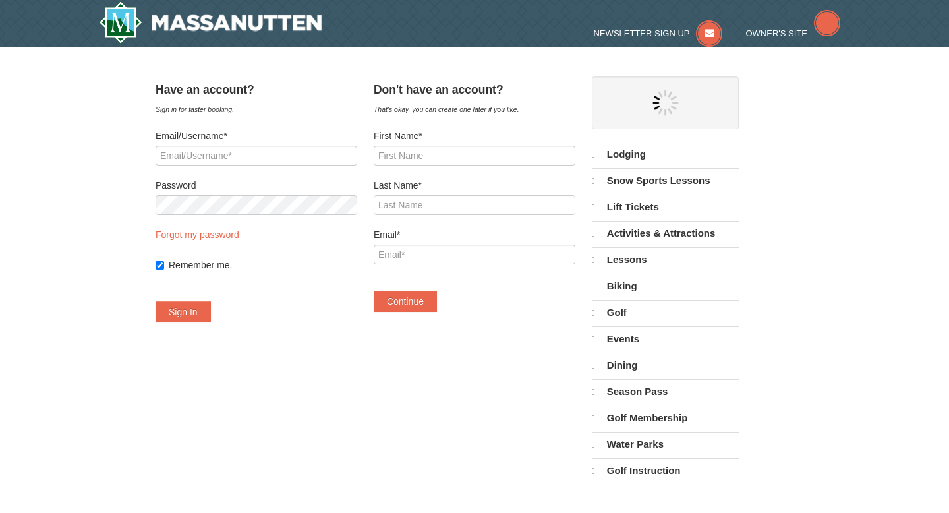
select select "9"
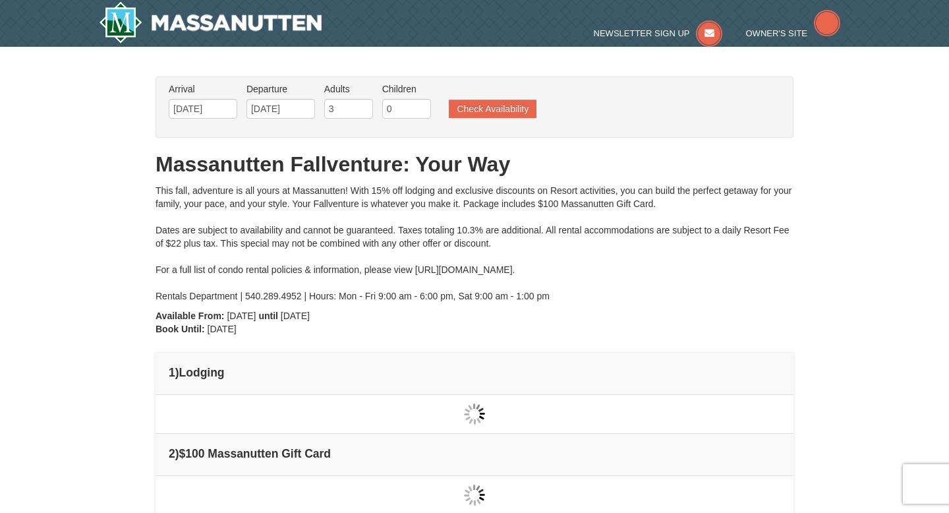
type input "[DATE]"
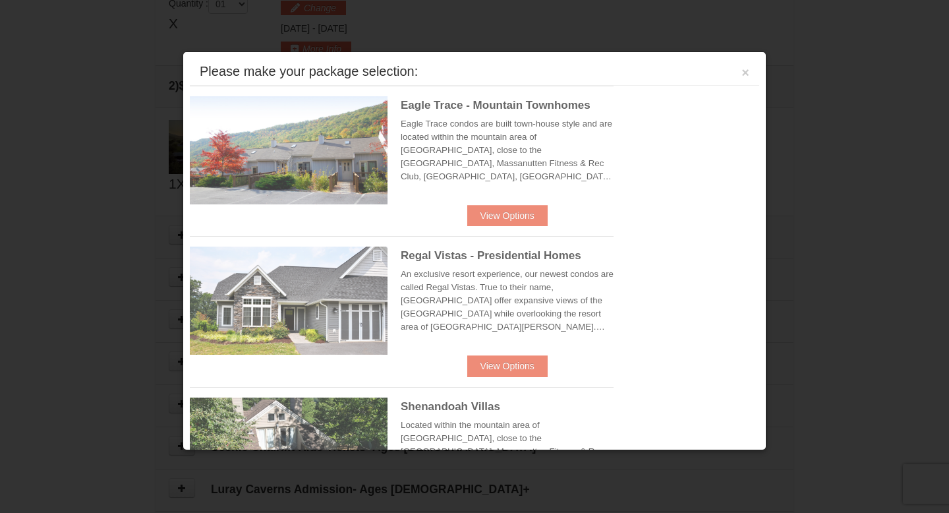
scroll to position [403, 0]
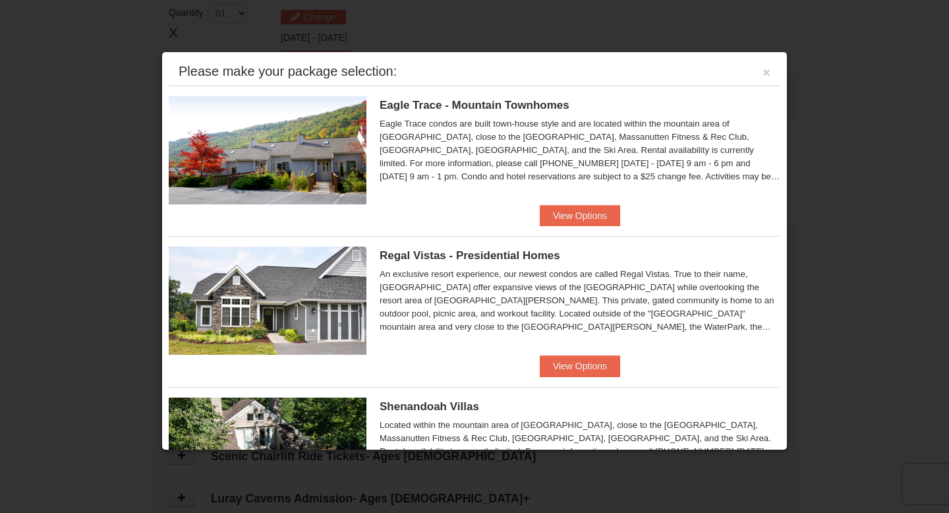
click at [90, 120] on div at bounding box center [474, 256] width 949 height 513
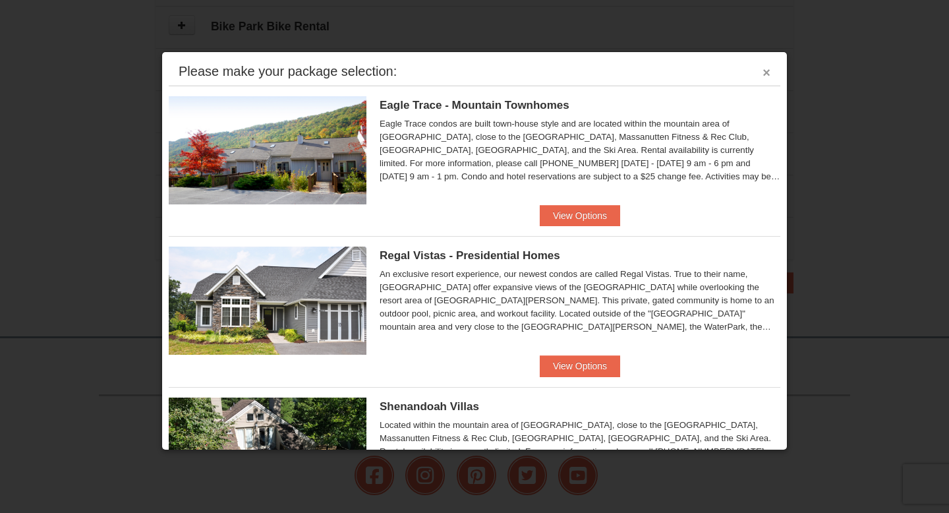
click at [769, 72] on button "×" at bounding box center [767, 72] width 8 height 13
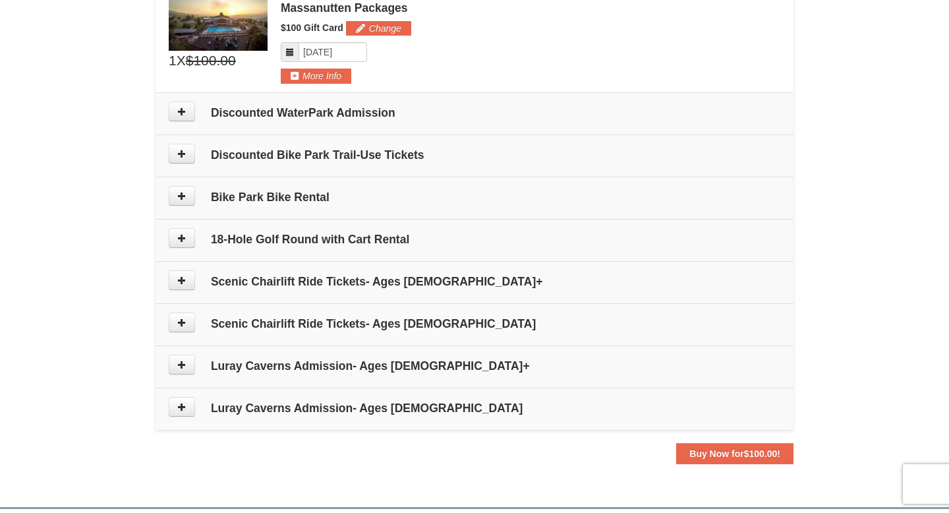
scroll to position [0, 0]
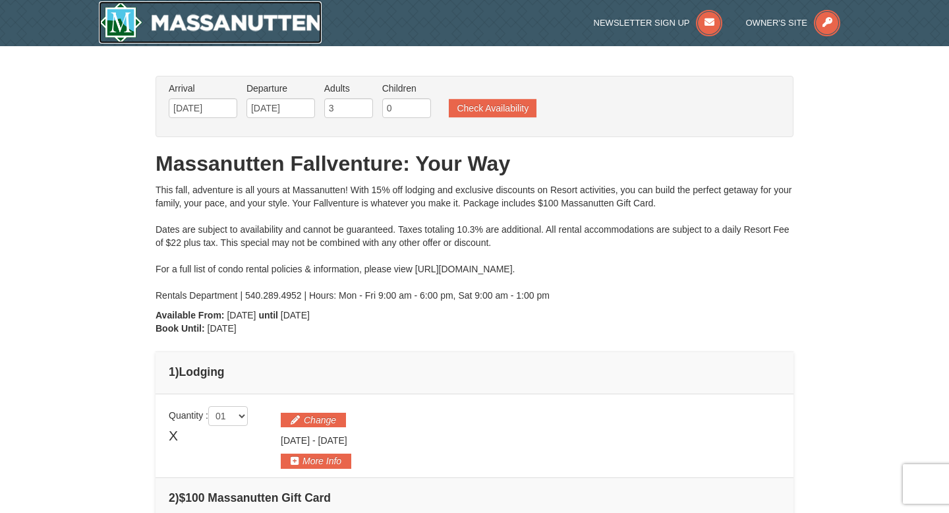
click at [270, 25] on img at bounding box center [210, 22] width 223 height 42
